Goal: Transaction & Acquisition: Purchase product/service

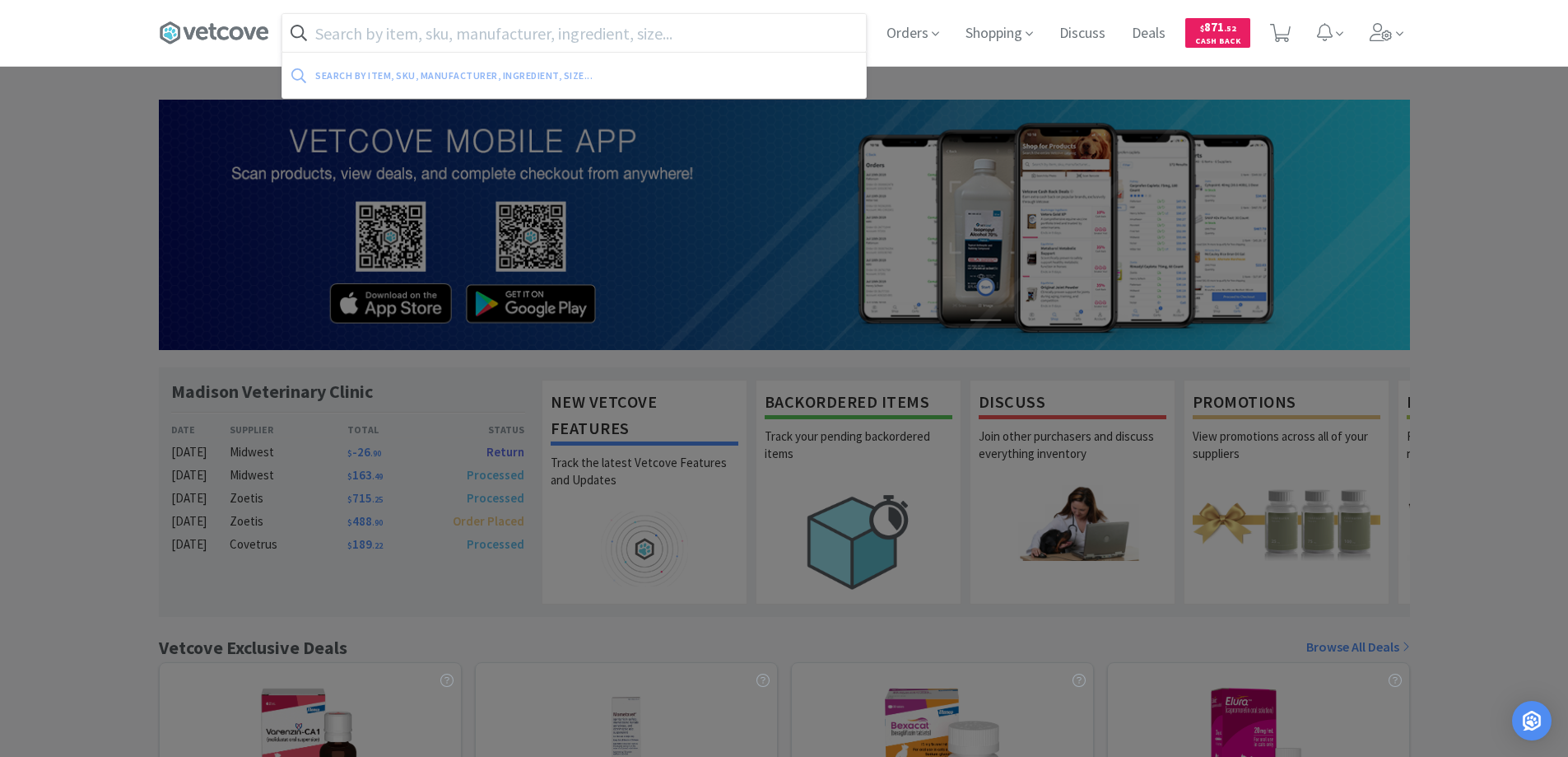
click at [580, 41] on input "text" at bounding box center [574, 33] width 583 height 38
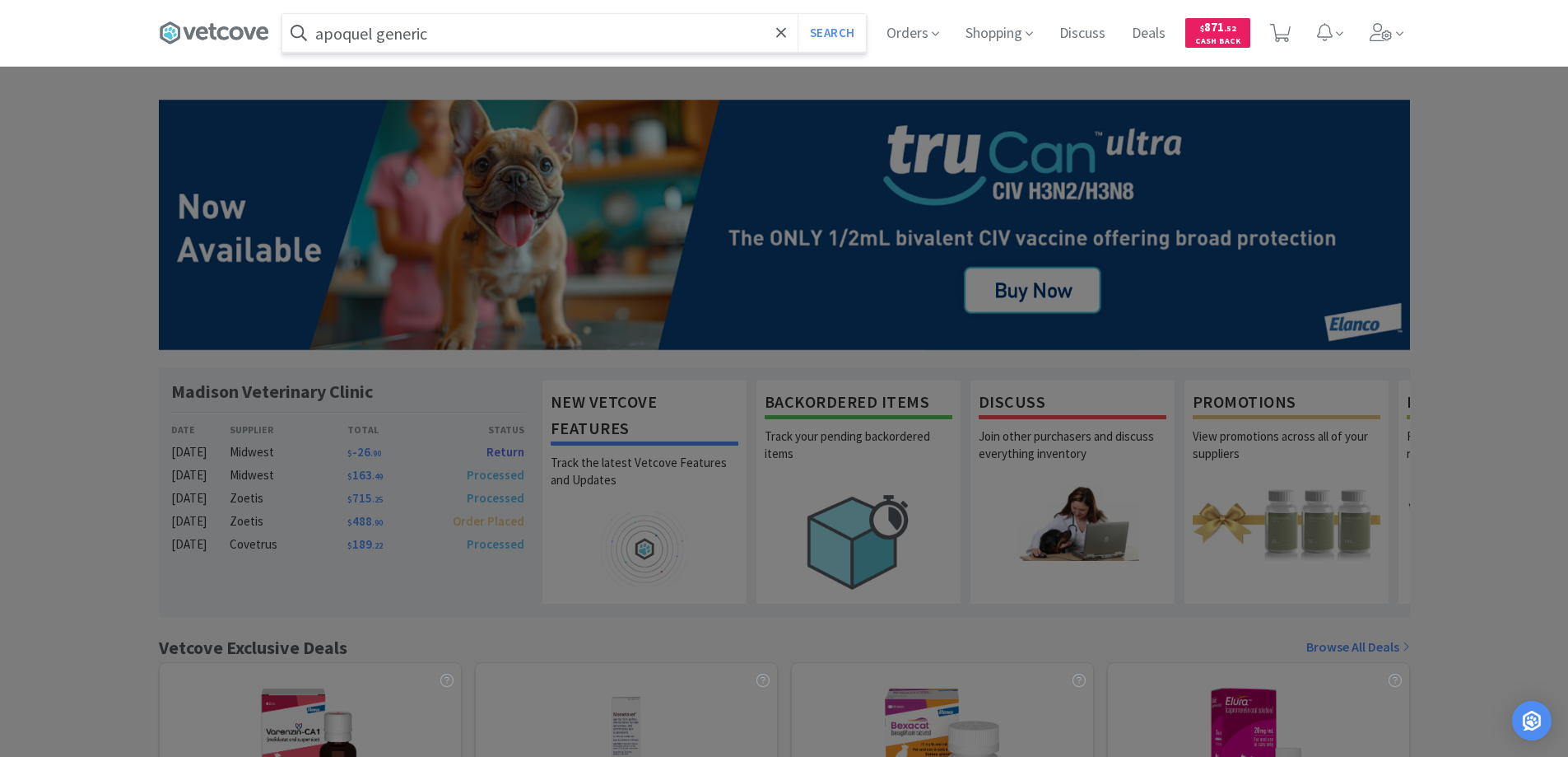
type input "apoquel generic"
click at [797, 14] on button "Search" at bounding box center [831, 33] width 69 height 38
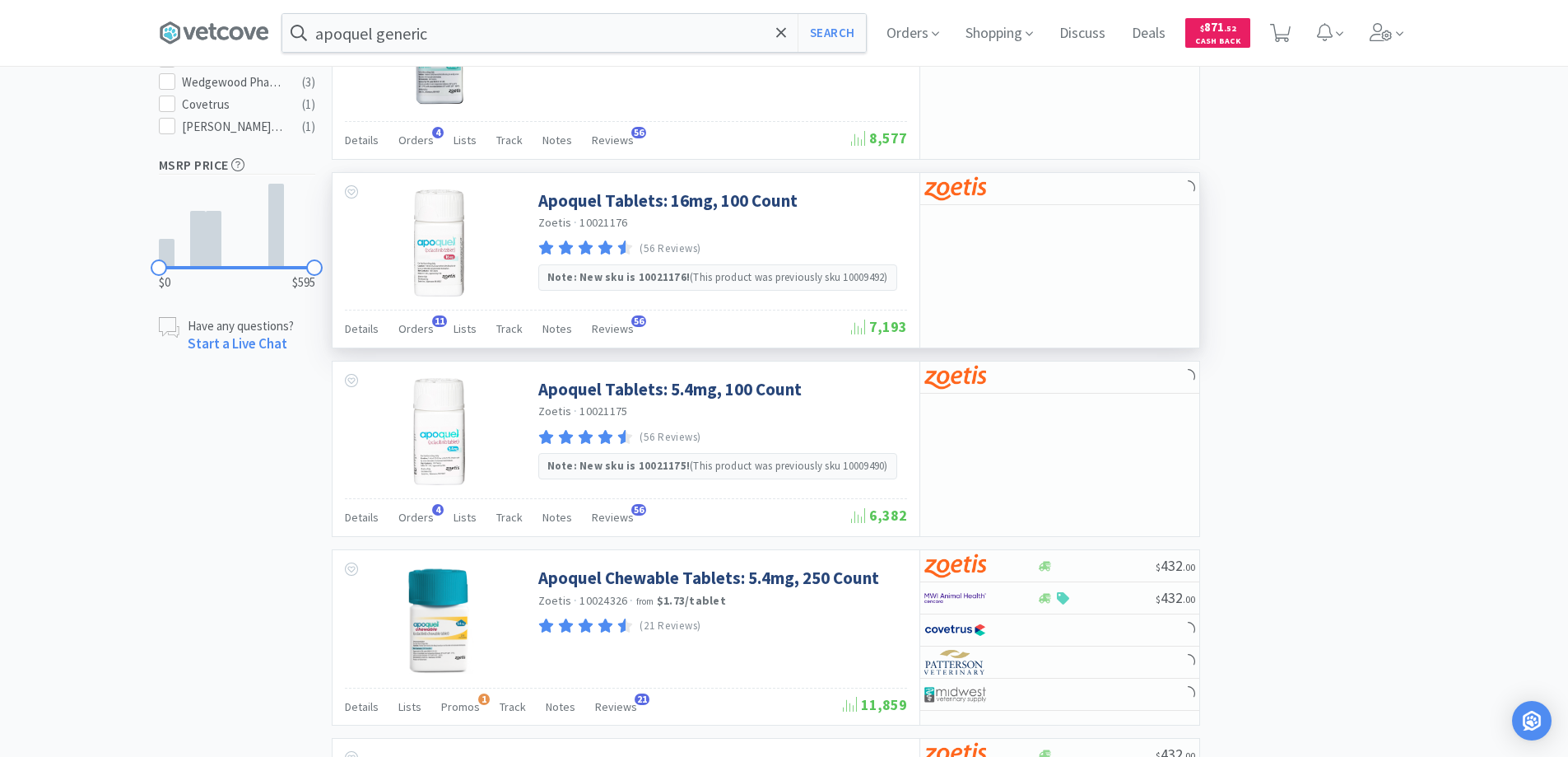
select select "4"
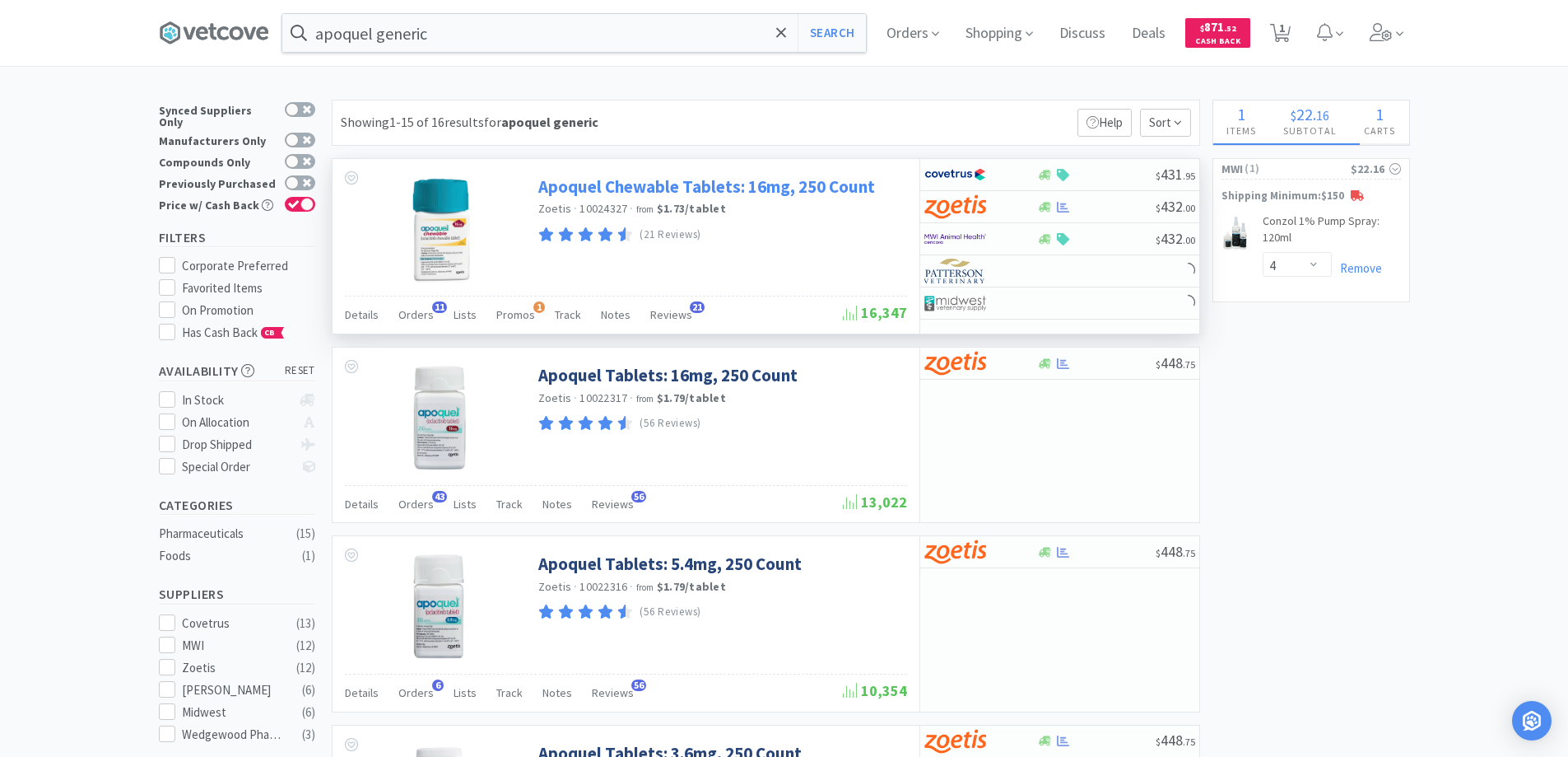
click at [777, 191] on link "Apoquel Chewable Tablets: 16mg, 250 Count" at bounding box center [706, 186] width 336 height 22
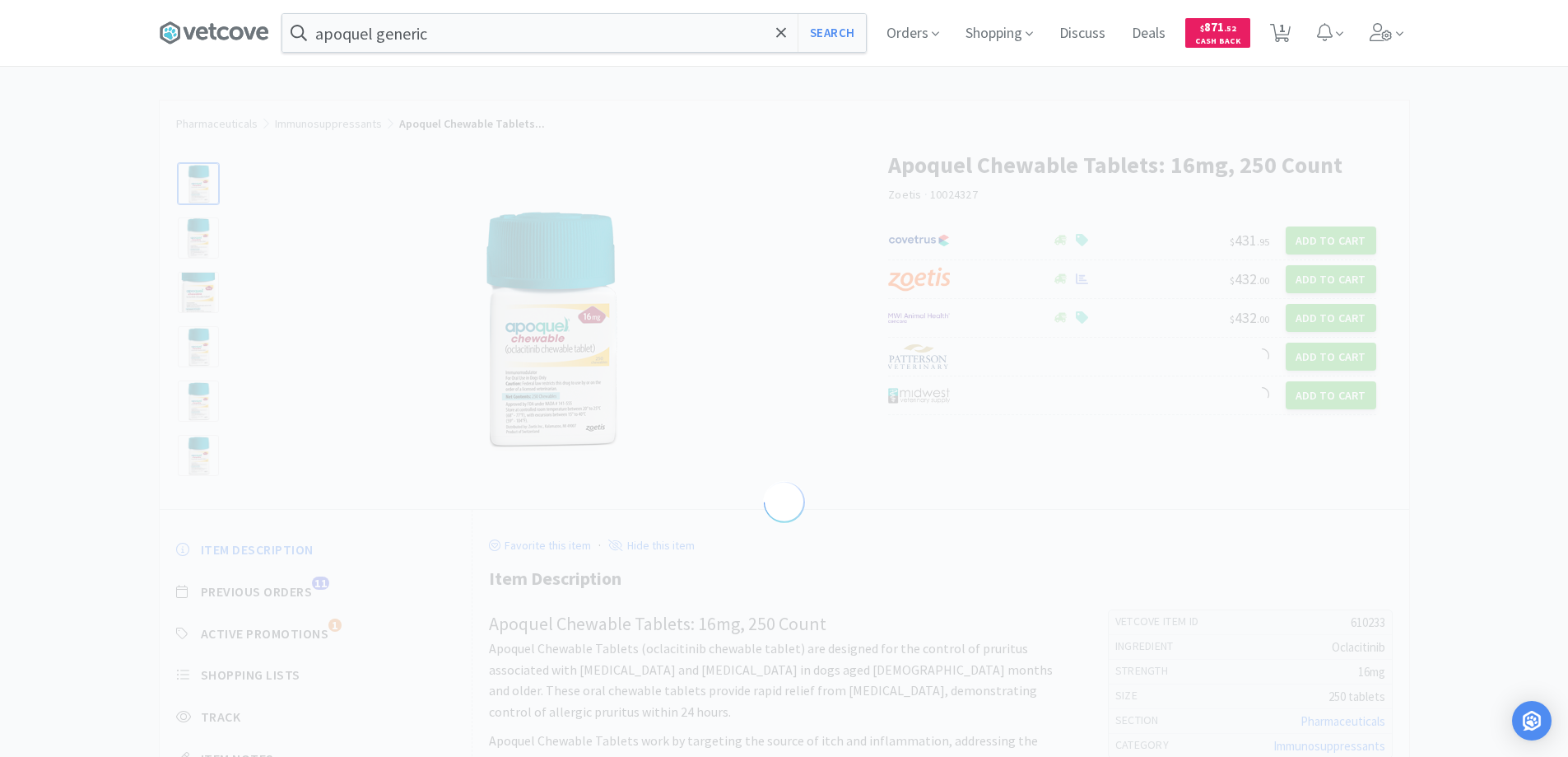
select select "610233"
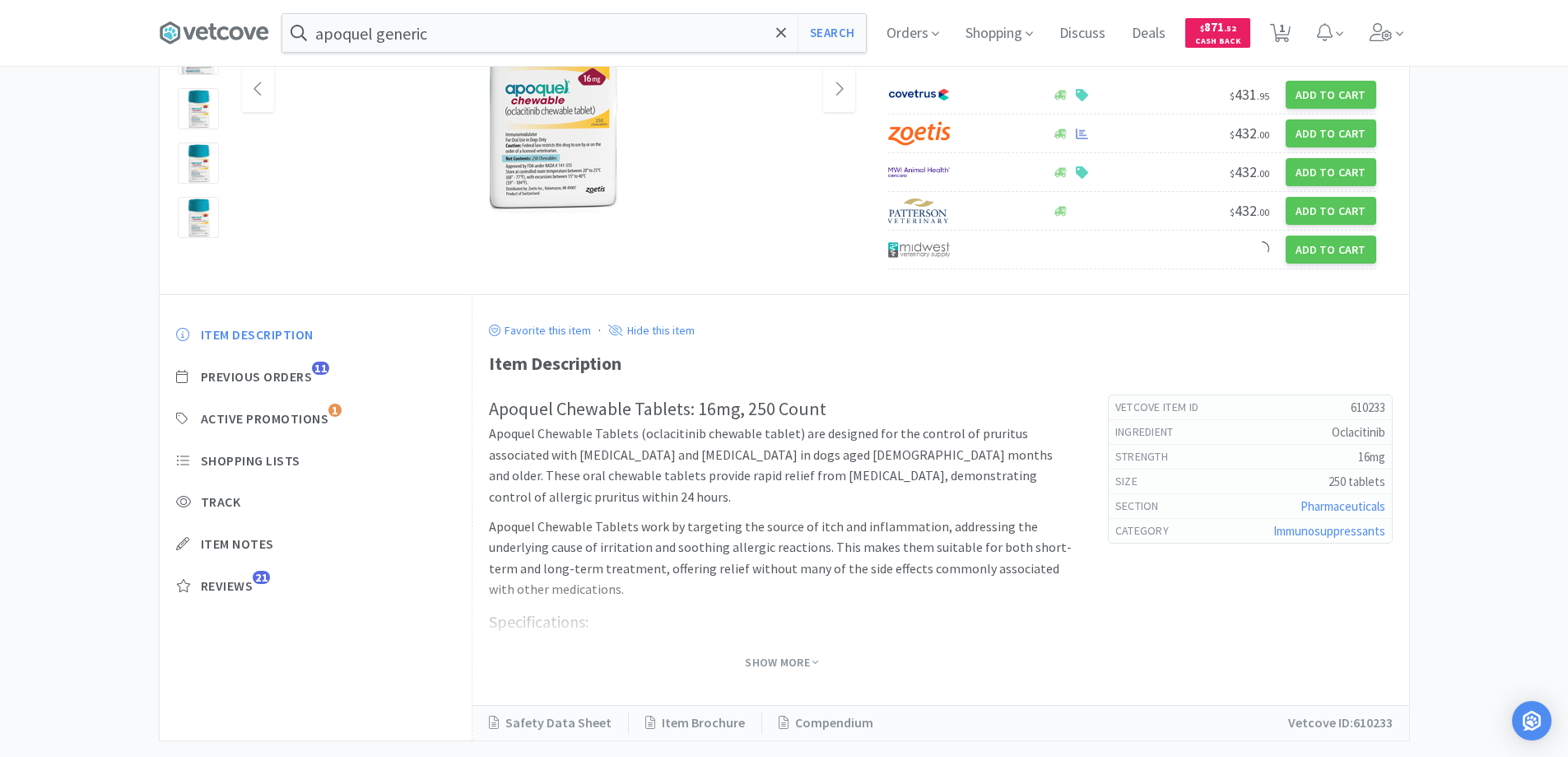
scroll to position [247, 0]
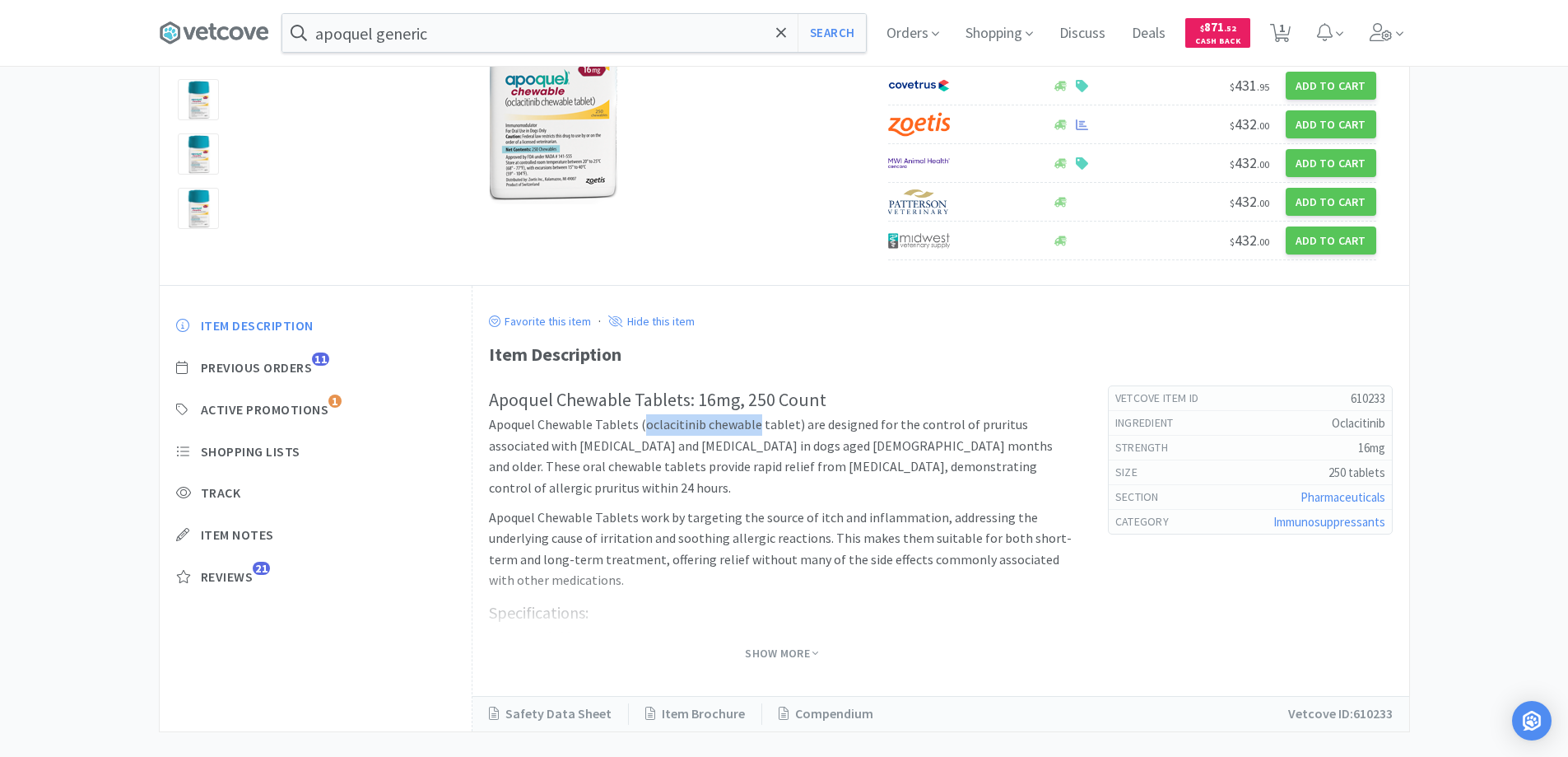
drag, startPoint x: 754, startPoint y: 423, endPoint x: 640, endPoint y: 430, distance: 114.2
click at [640, 430] on p "Apoquel Chewable Tablets (oclacitinib chewable tablet) are designed for the con…" at bounding box center [782, 456] width 586 height 84
copy p "oclacitinib chewable"
click at [478, 40] on input "apoquel generic" at bounding box center [574, 33] width 583 height 38
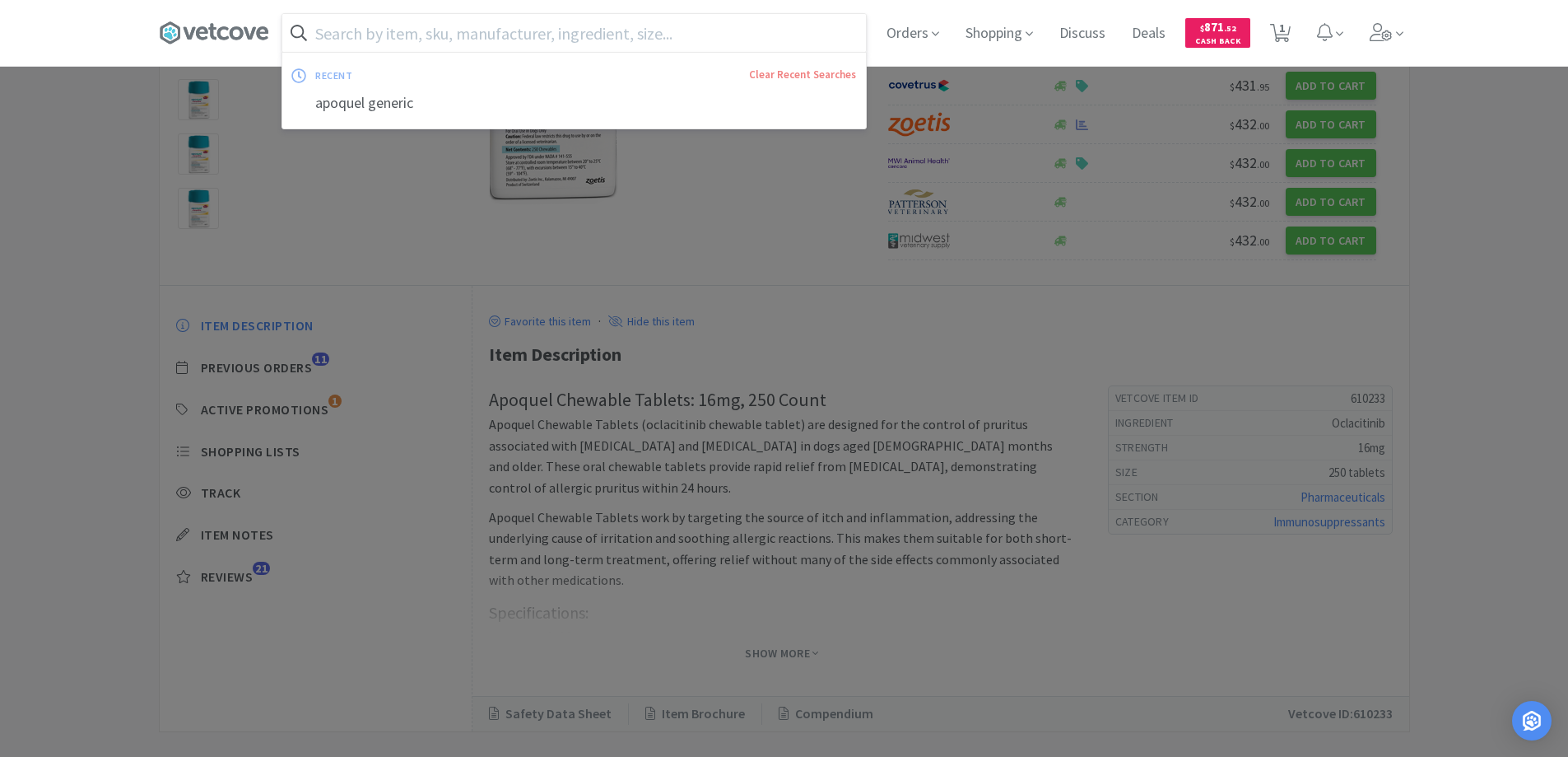
paste input "oclacitinib chewable"
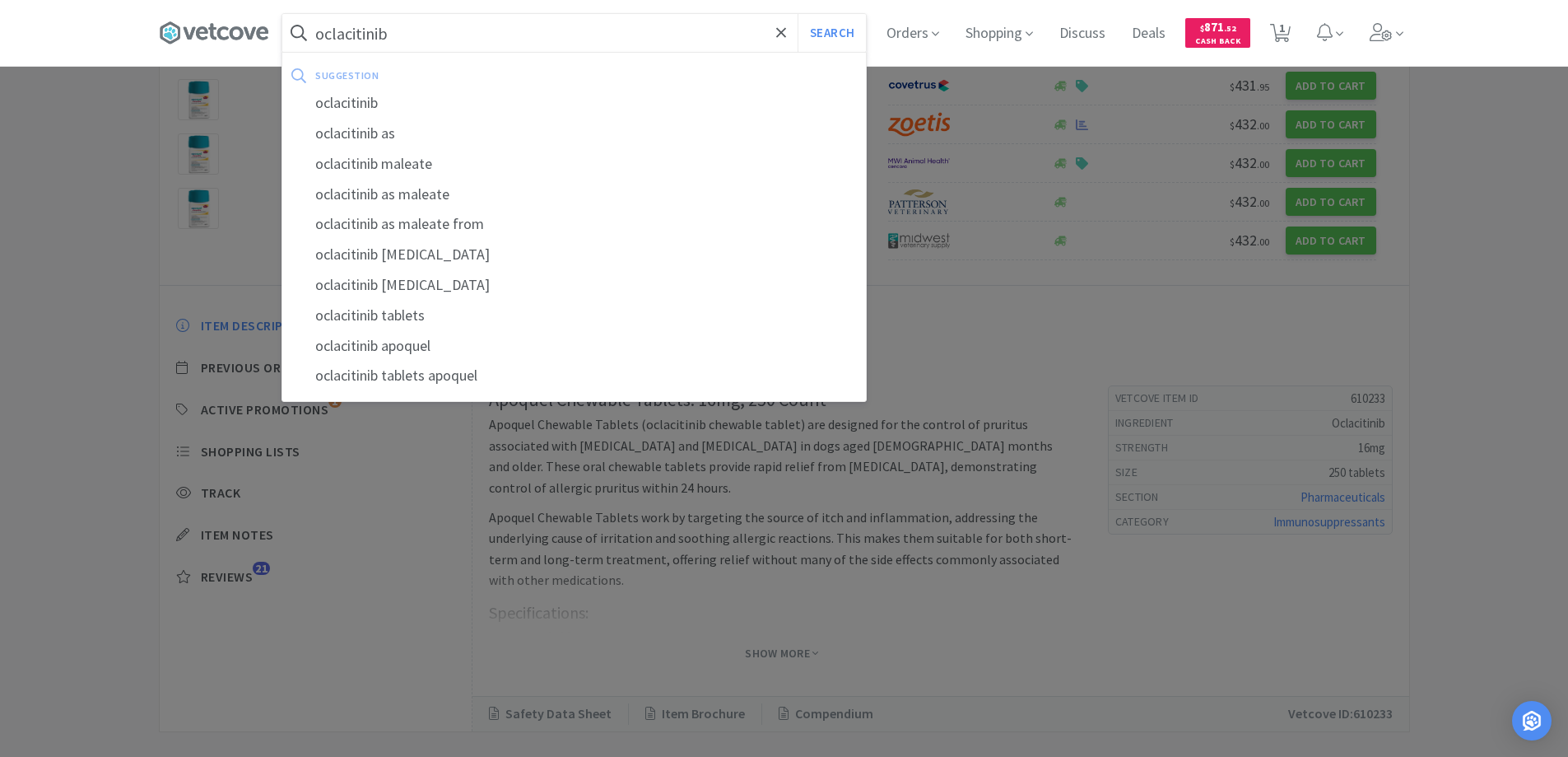
type input "oclacitinib"
click at [797, 14] on button "Search" at bounding box center [831, 33] width 69 height 38
select select "4"
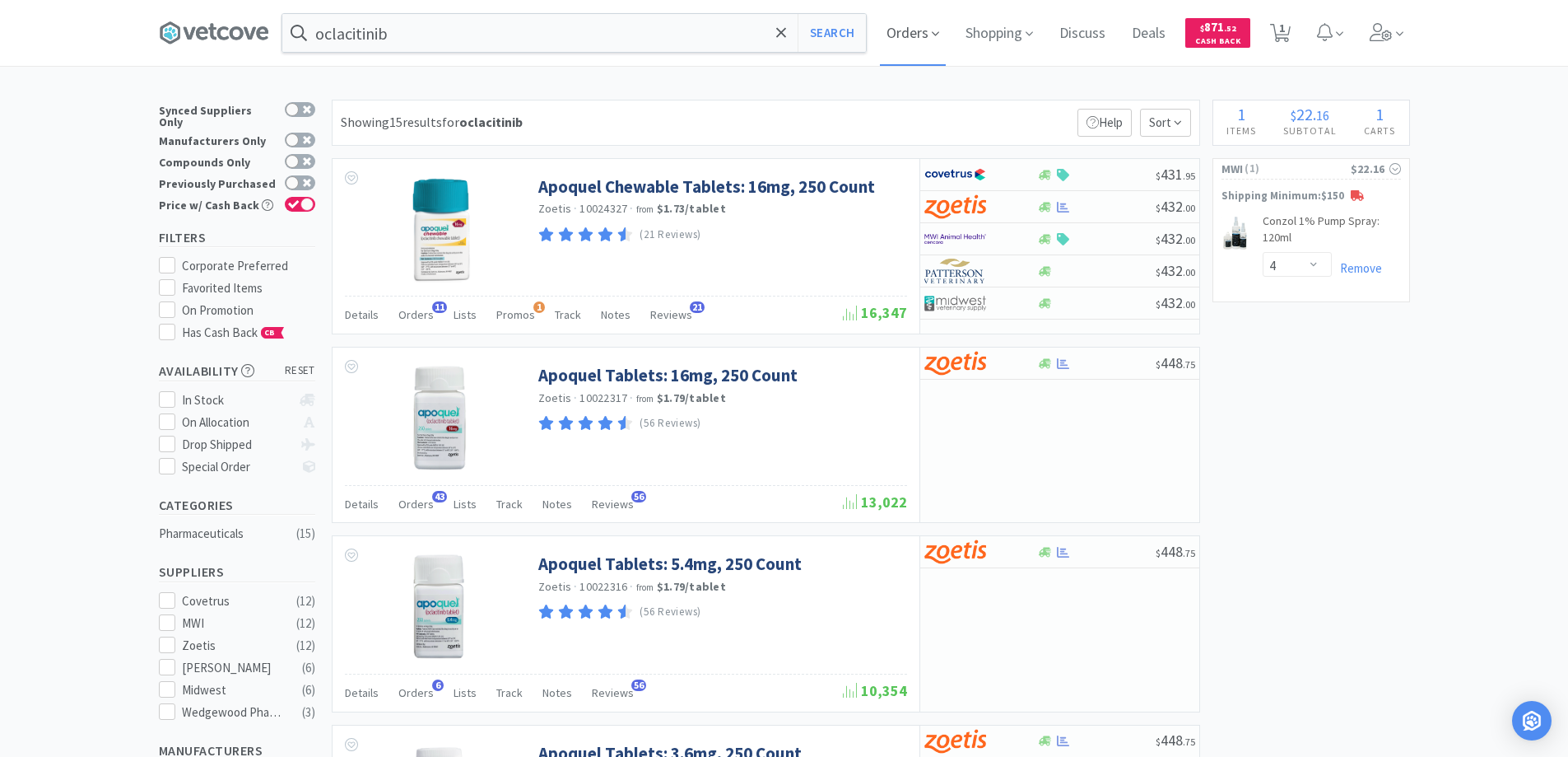
click at [938, 31] on icon at bounding box center [935, 34] width 7 height 15
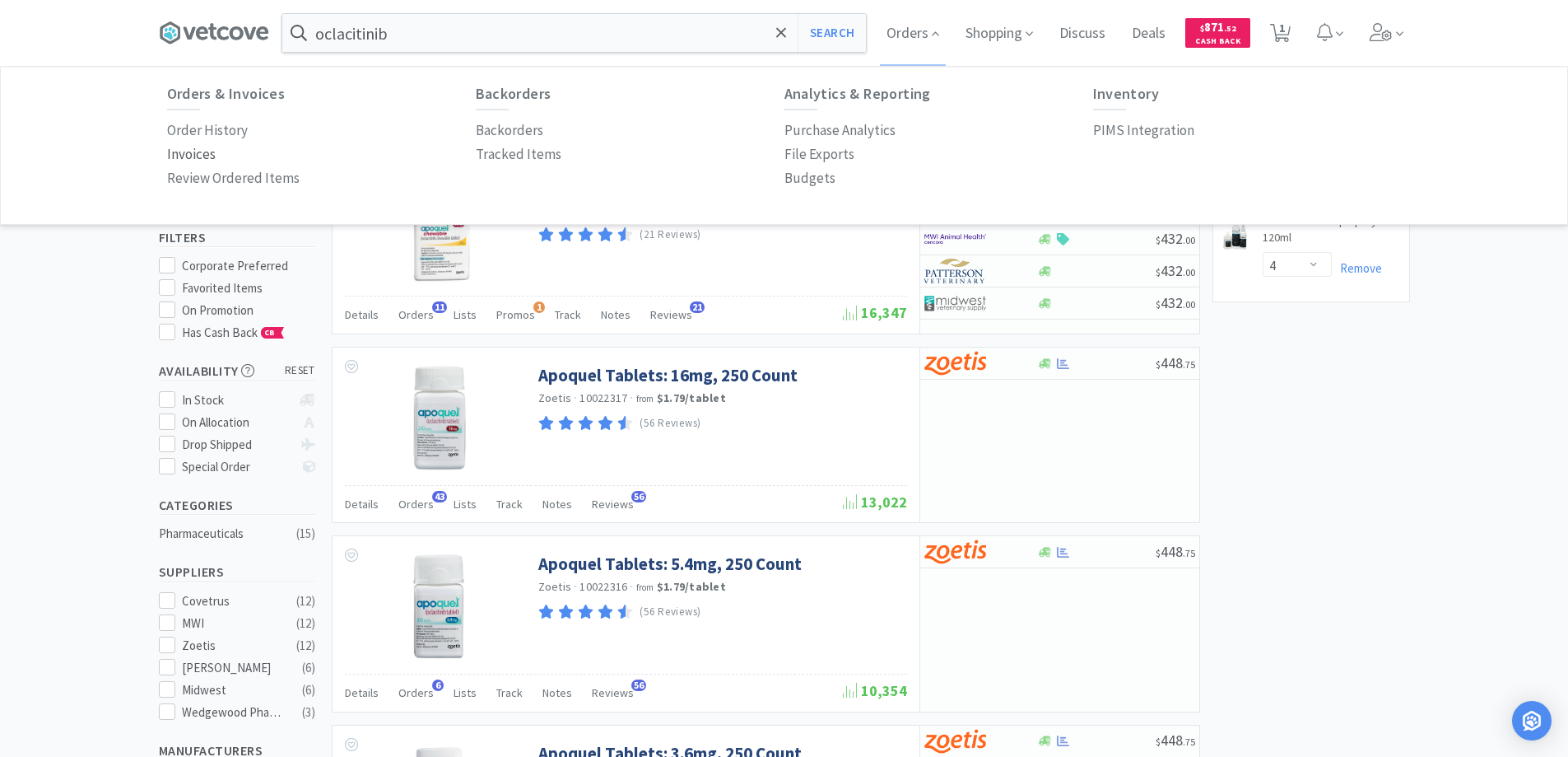
click at [188, 155] on p "Invoices" at bounding box center [191, 154] width 49 height 22
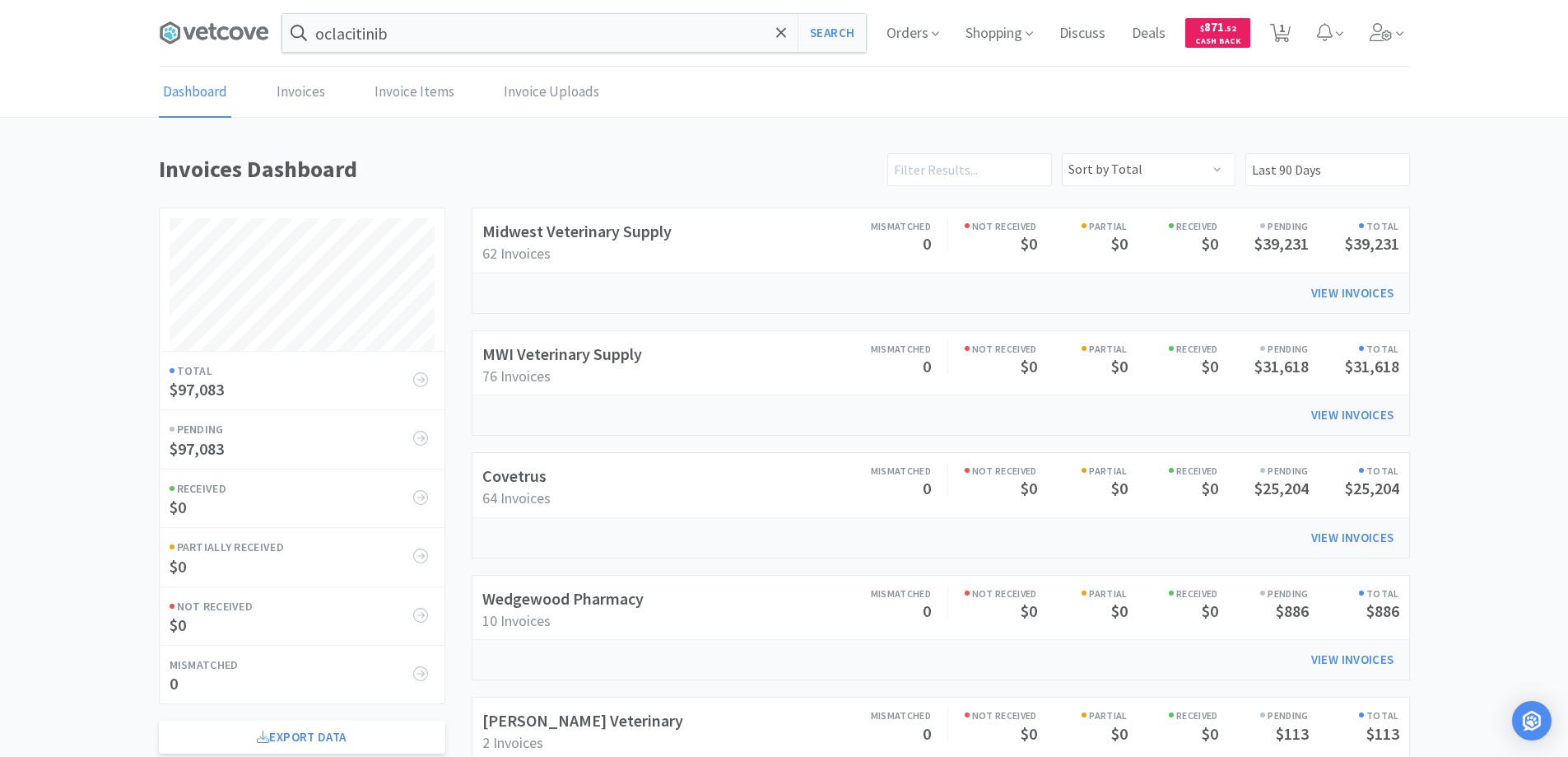
scroll to position [791, 1251]
click at [1327, 298] on link "View Invoices" at bounding box center [1352, 293] width 107 height 33
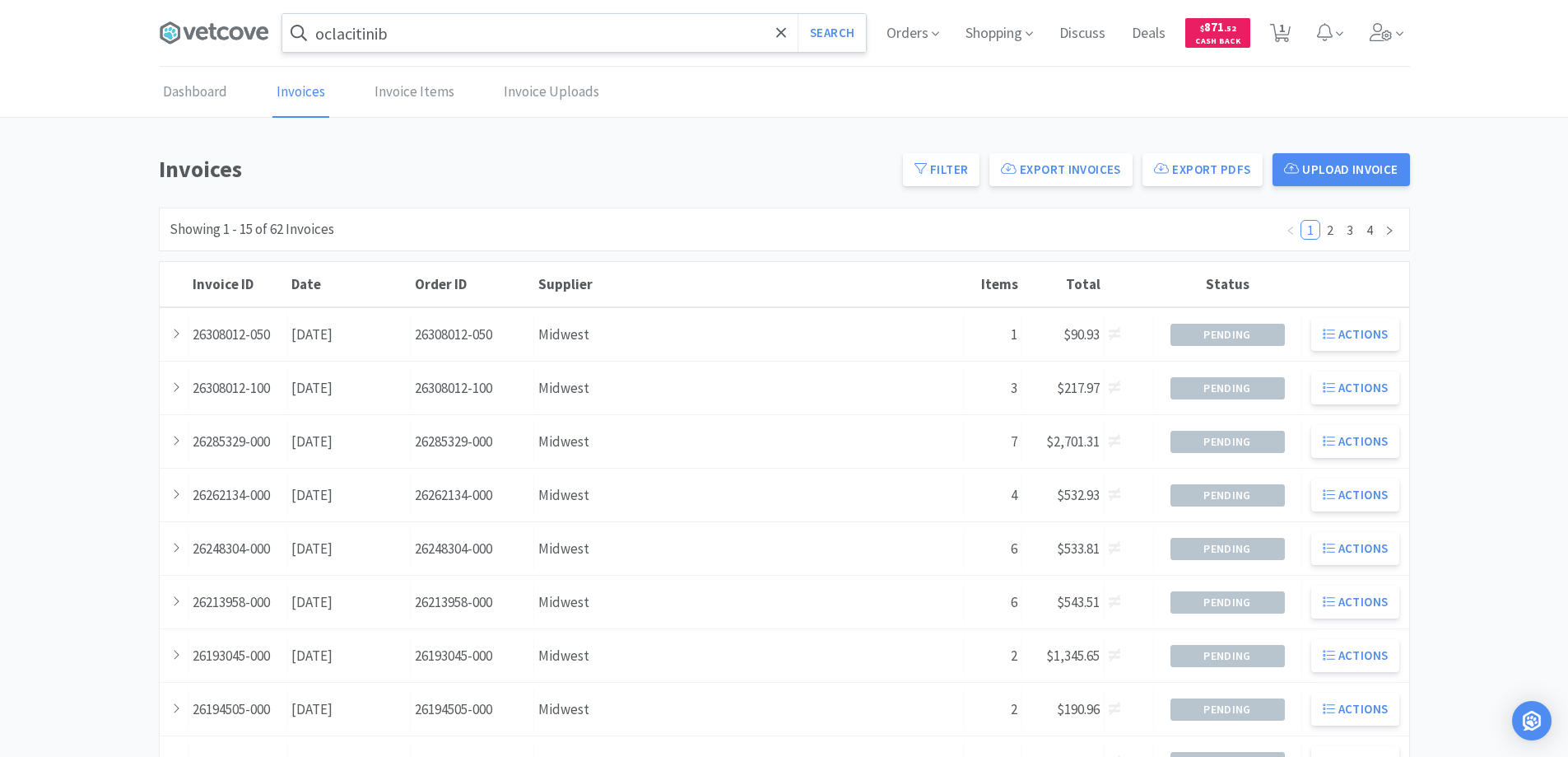
click at [625, 32] on input "oclacitinib" at bounding box center [574, 33] width 583 height 38
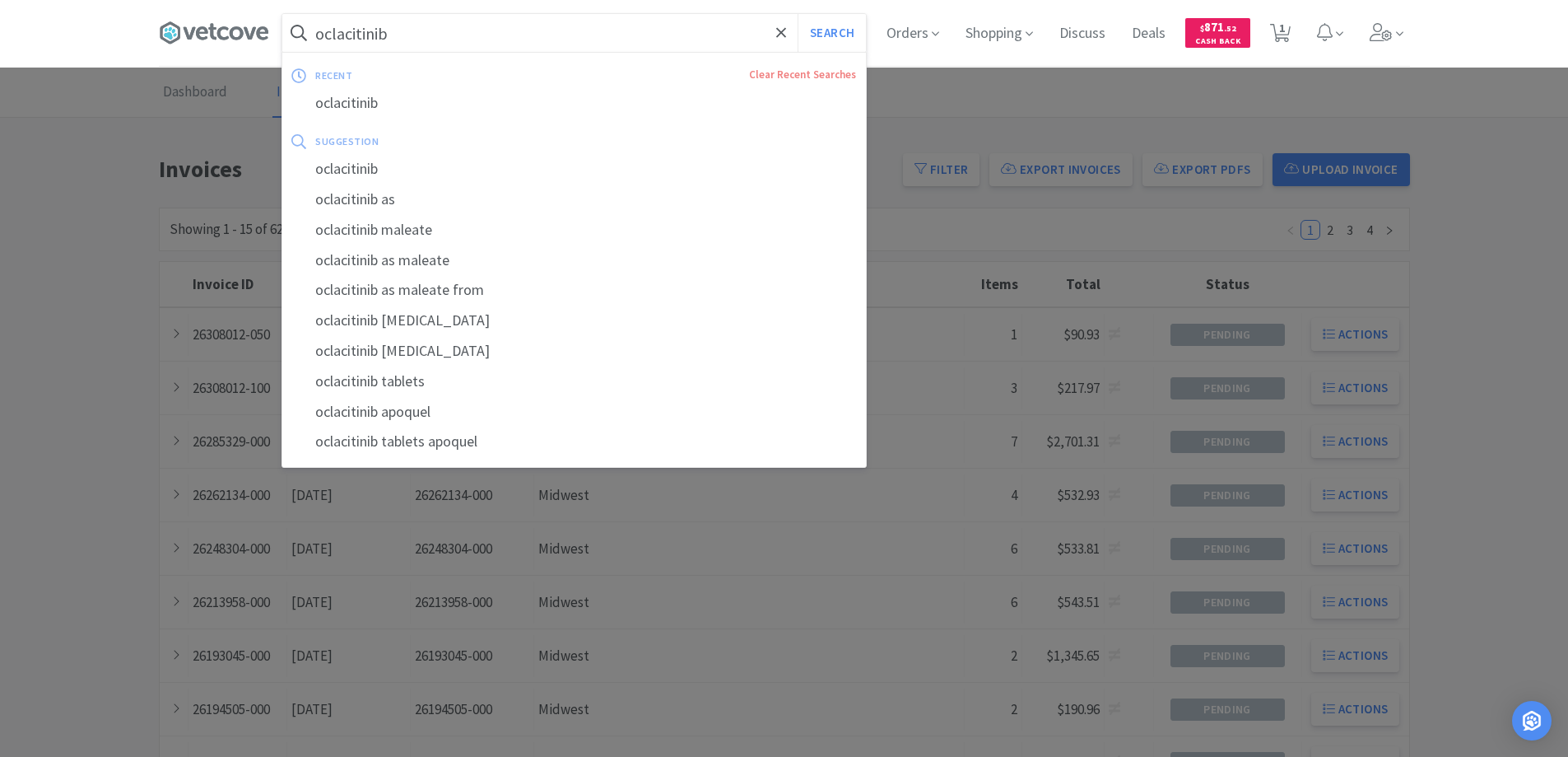
click at [625, 32] on input "oclacitinib" at bounding box center [574, 33] width 583 height 38
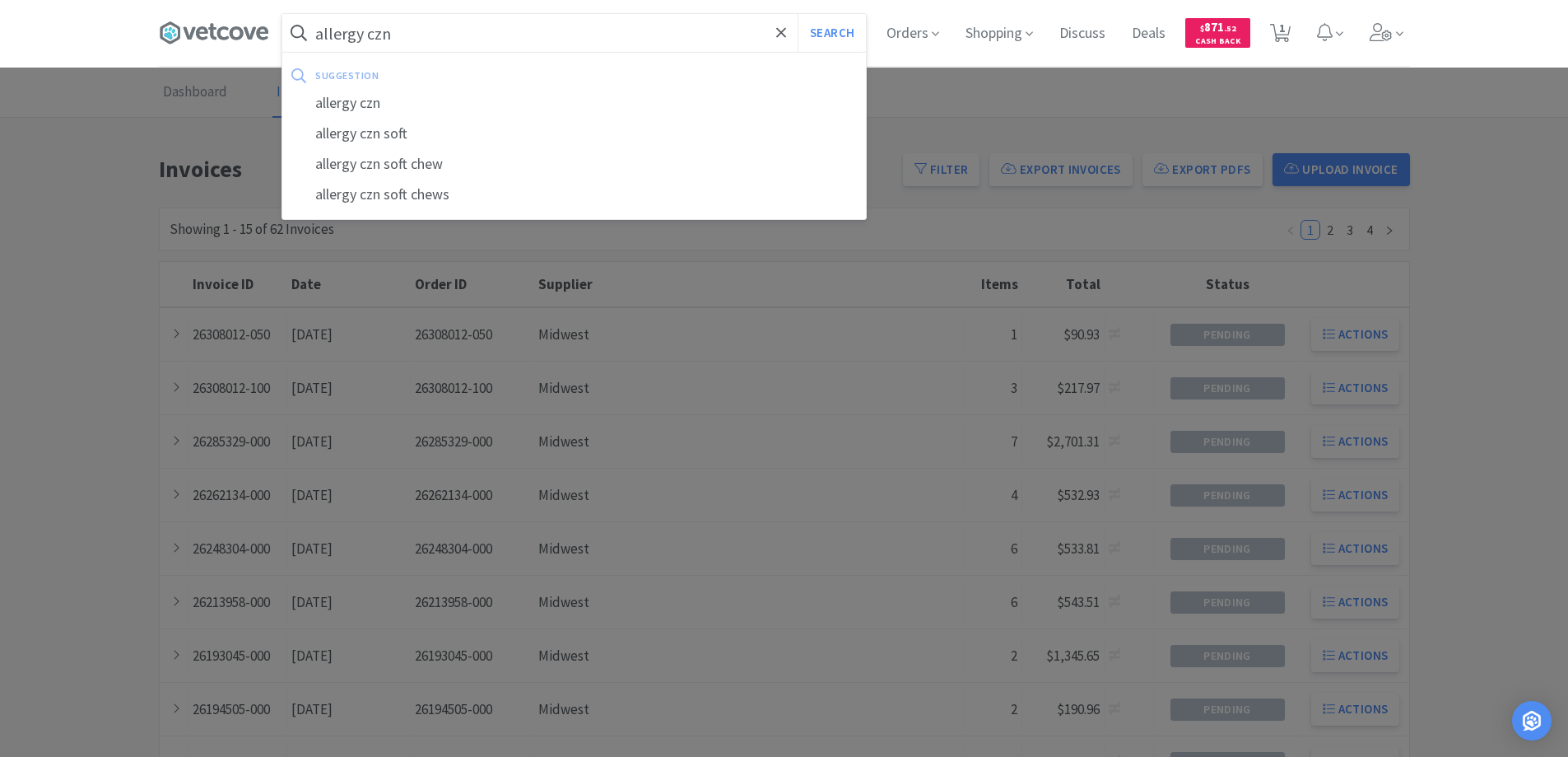
type input "allergy czn"
click at [797, 14] on button "Search" at bounding box center [831, 33] width 69 height 38
select select "4"
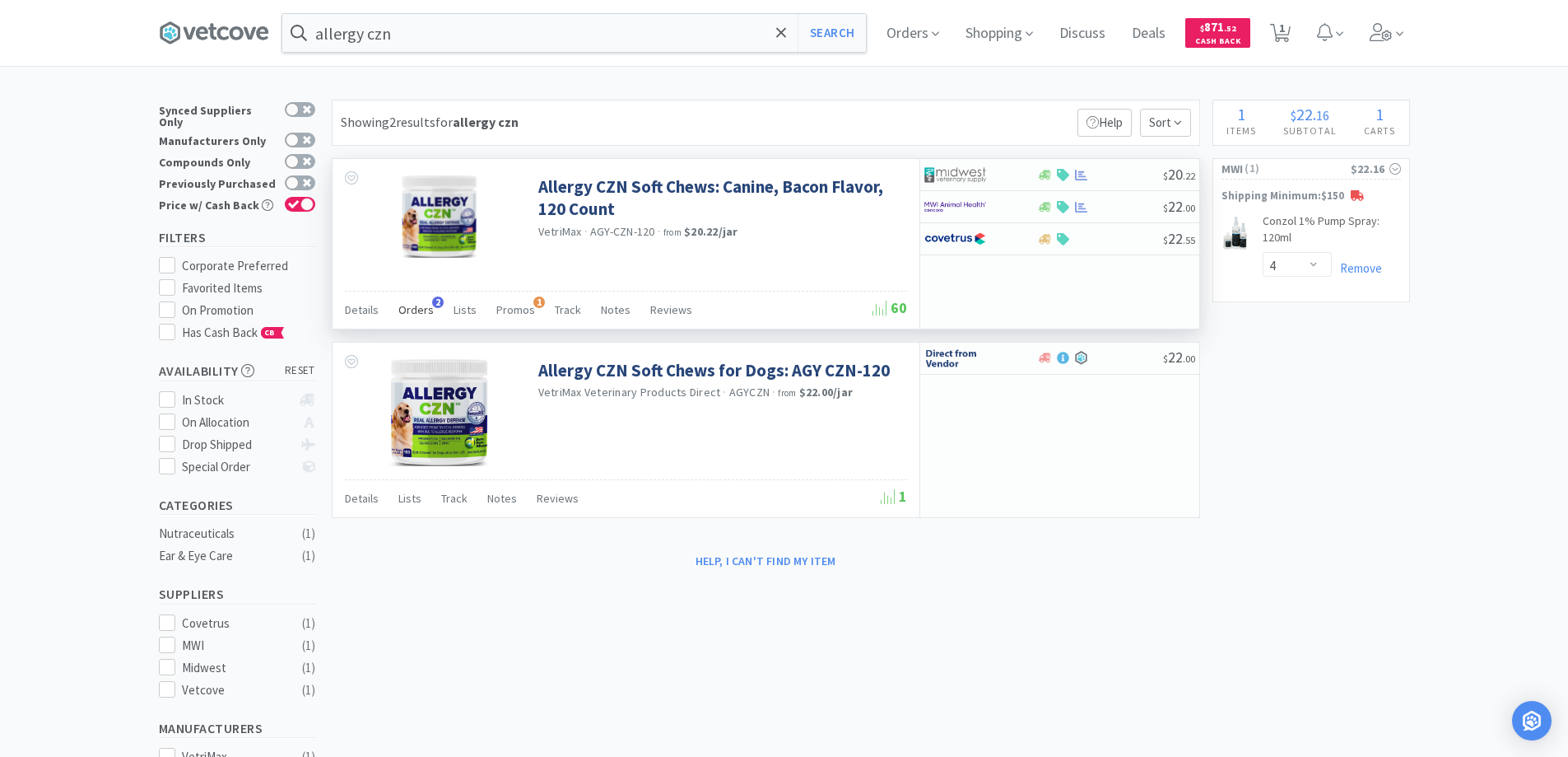
click at [427, 309] on span "Orders" at bounding box center [416, 310] width 36 height 15
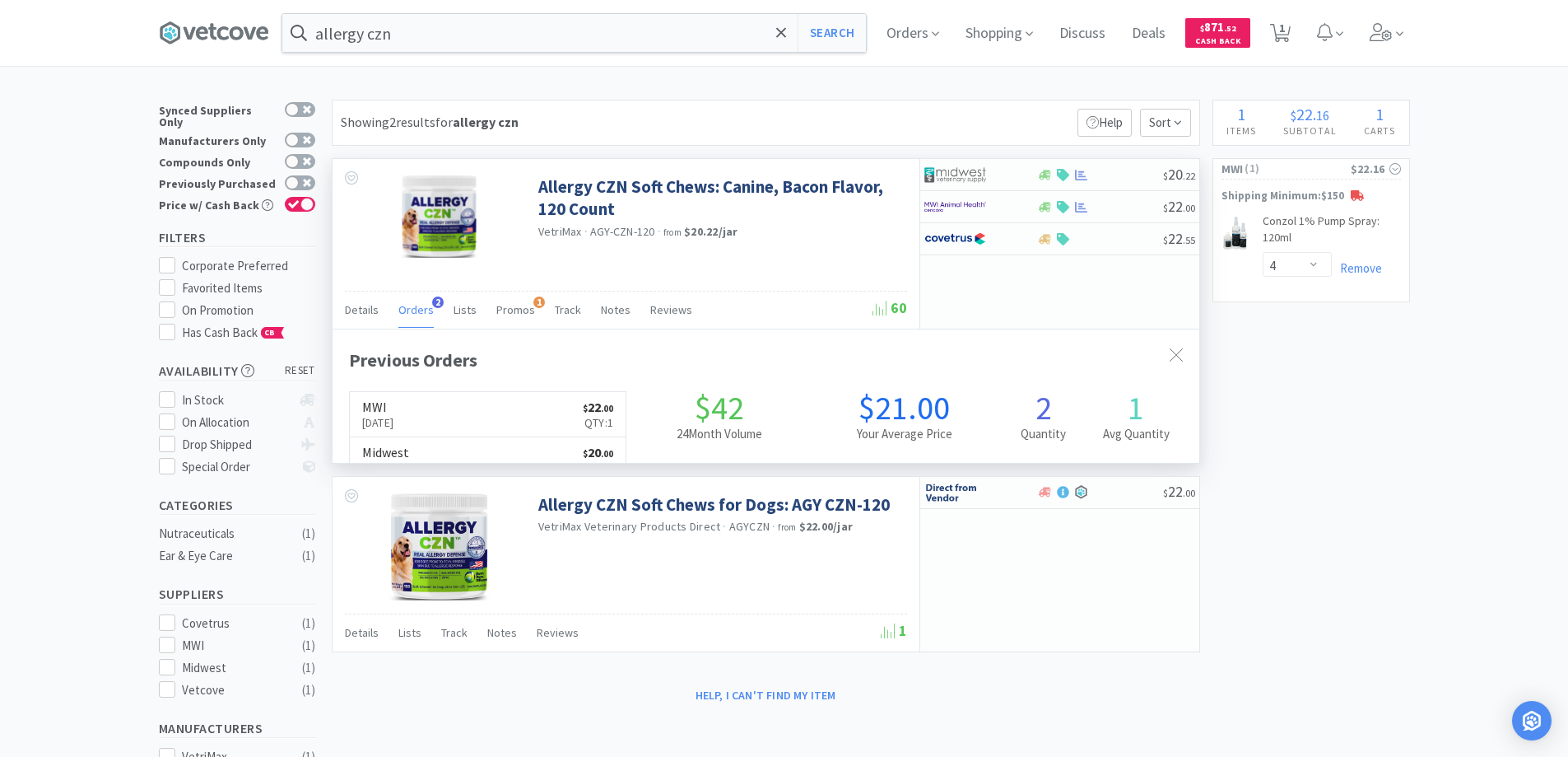
scroll to position [426, 867]
